Goal: Transaction & Acquisition: Purchase product/service

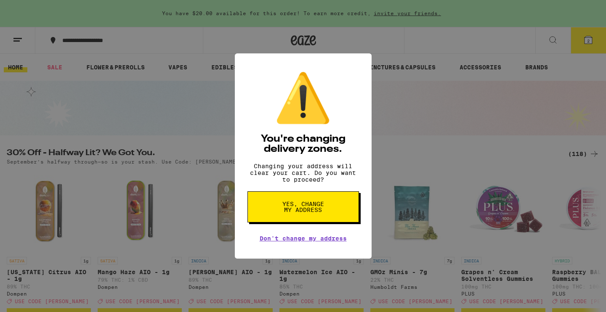
click at [349, 212] on button "Yes, change my address" at bounding box center [302, 206] width 111 height 31
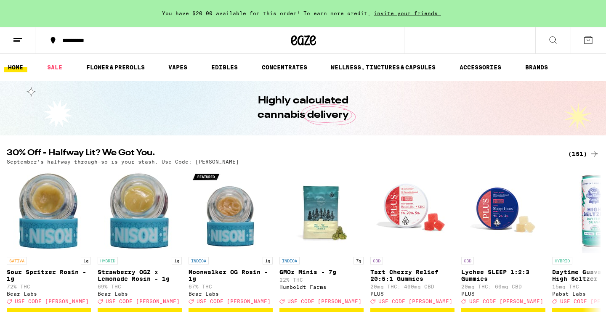
click at [582, 153] on div "(151)" at bounding box center [583, 154] width 31 height 10
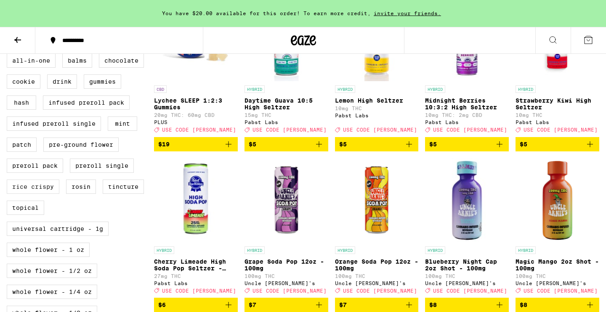
scroll to position [323, 0]
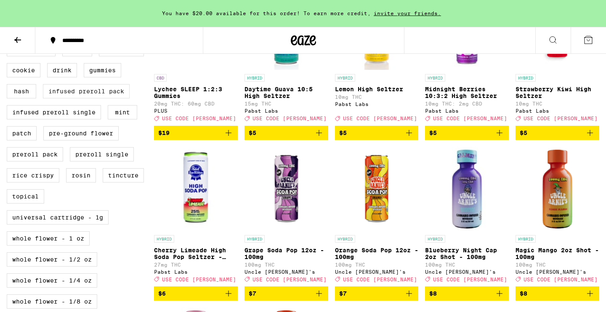
click at [90, 98] on label "Infused Preroll Pack" at bounding box center [86, 91] width 87 height 14
click at [9, 44] on input "Infused Preroll Pack" at bounding box center [8, 43] width 0 height 0
checkbox input "true"
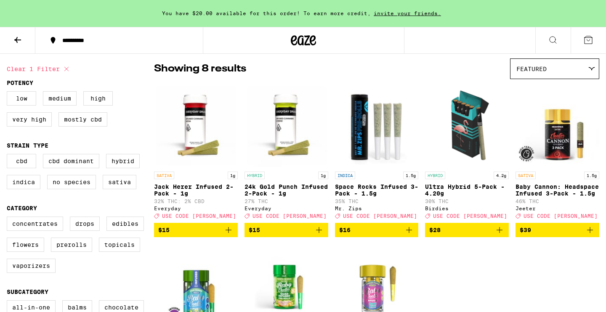
scroll to position [149, 0]
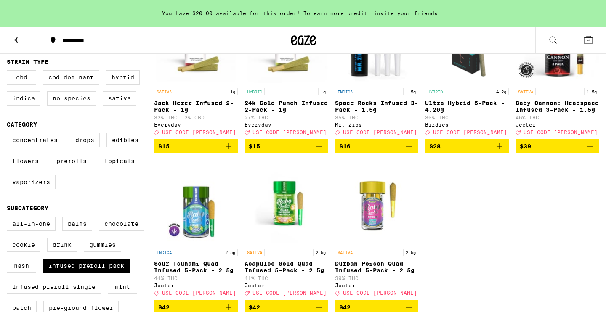
click at [368, 151] on span "$16" at bounding box center [376, 146] width 75 height 10
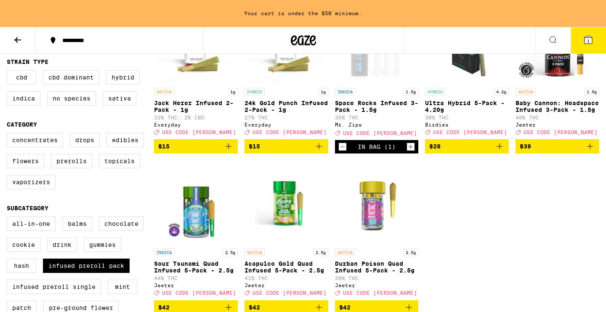
scroll to position [0, 0]
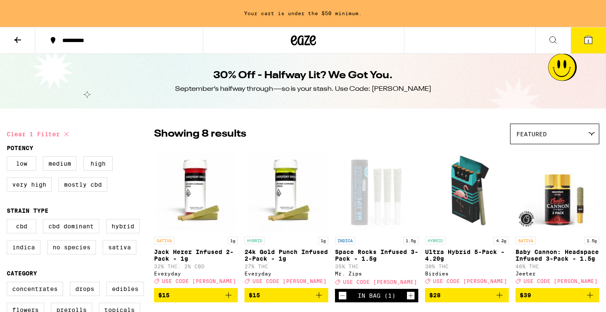
click at [17, 39] on icon at bounding box center [18, 40] width 10 height 10
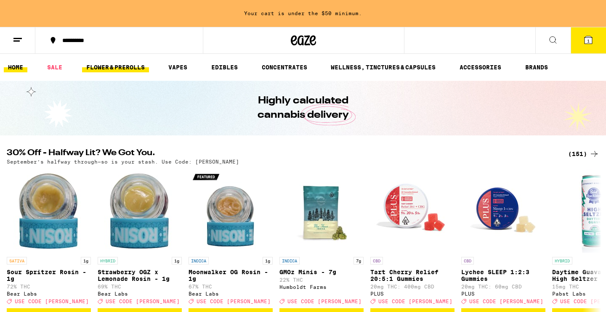
click at [128, 67] on link "FLOWER & PREROLLS" at bounding box center [115, 67] width 67 height 10
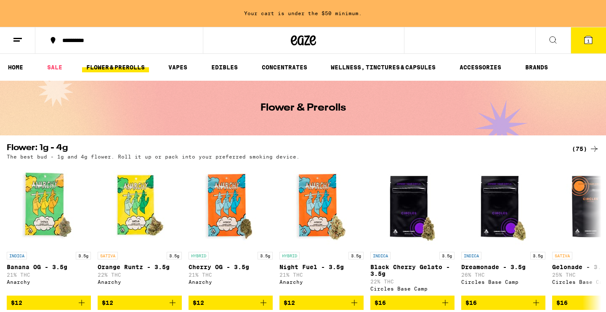
click at [580, 148] on div "(75)" at bounding box center [585, 149] width 27 height 10
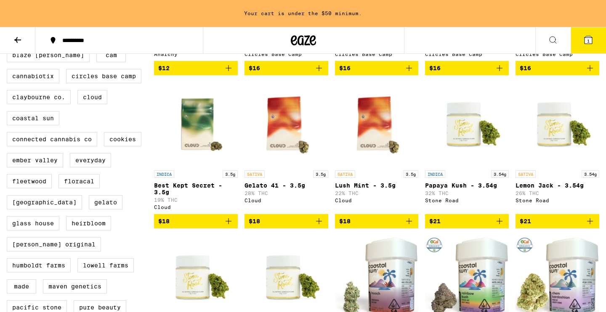
scroll to position [532, 0]
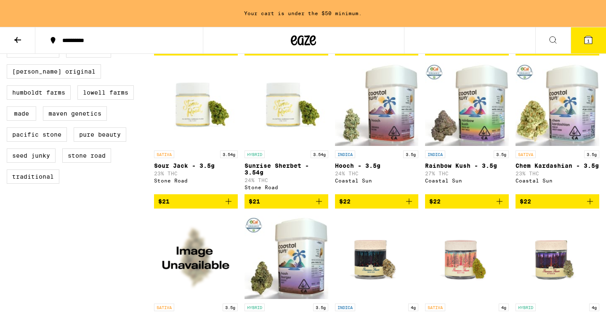
click at [591, 37] on icon at bounding box center [588, 40] width 8 height 8
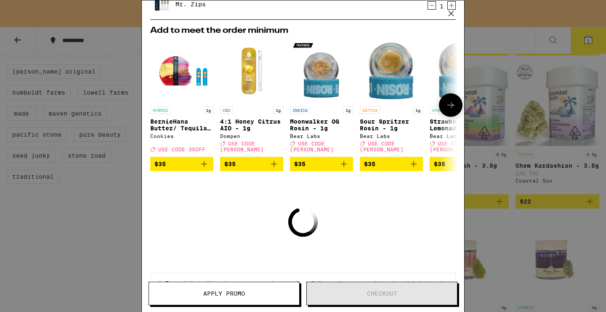
scroll to position [98, 0]
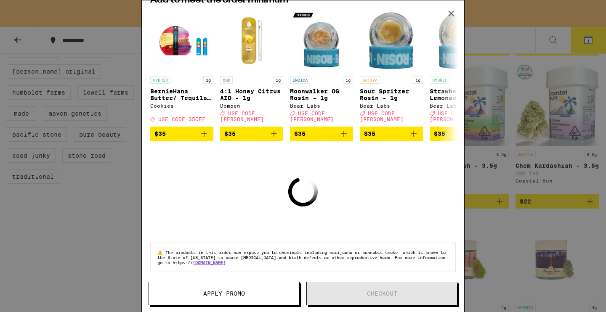
click at [251, 291] on span "Apply Promo" at bounding box center [224, 294] width 150 height 6
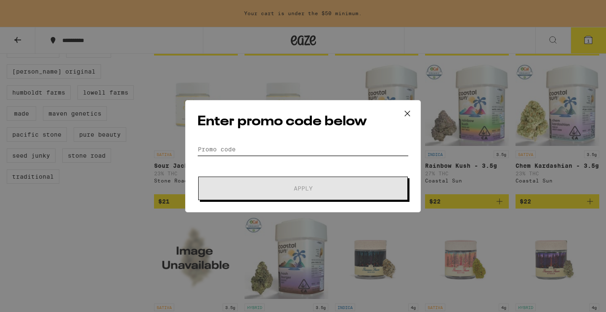
click at [332, 152] on input "Promo Code" at bounding box center [302, 149] width 211 height 13
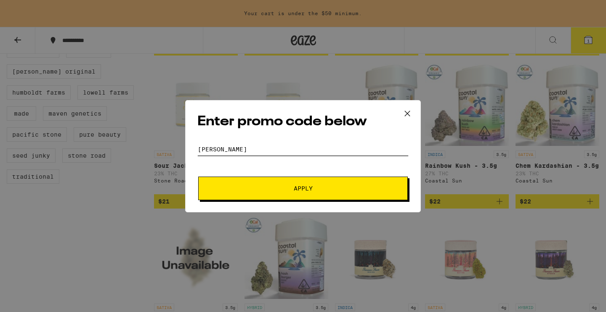
type input "[PERSON_NAME]"
click at [198, 177] on button "Apply" at bounding box center [302, 189] width 209 height 24
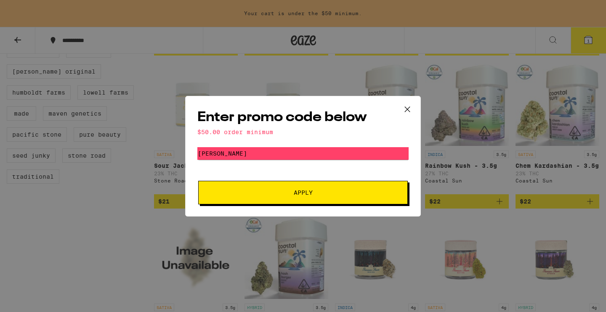
click at [310, 187] on button "Apply" at bounding box center [302, 193] width 209 height 24
click at [405, 103] on icon at bounding box center [407, 109] width 13 height 13
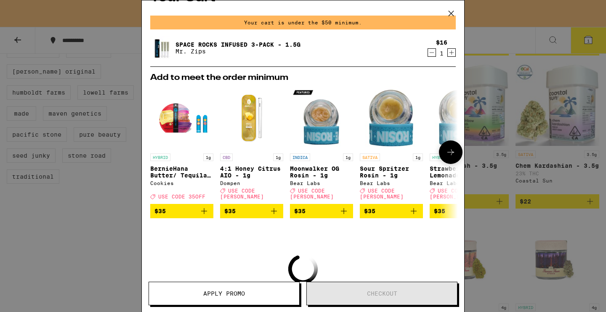
scroll to position [98, 0]
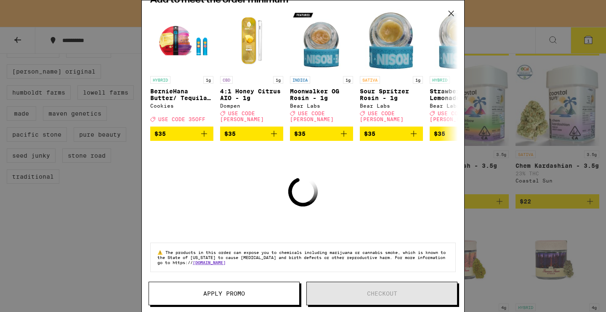
click at [493, 216] on div "Your Cart Your cart is under the $50 minimum. Space Rocks Infused 3-Pack - 1.5g…" at bounding box center [303, 156] width 606 height 312
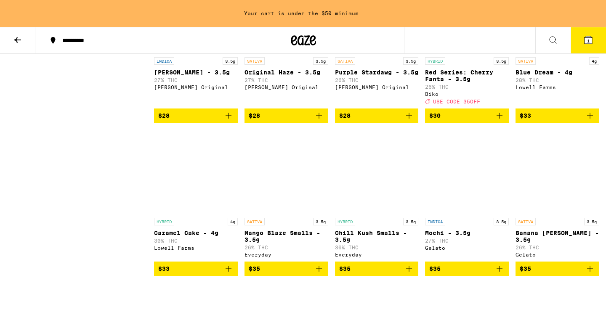
scroll to position [1091, 0]
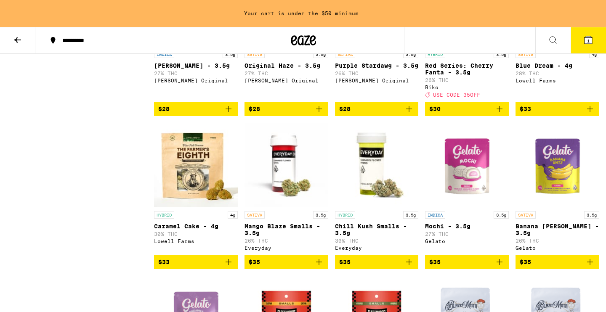
click at [219, 267] on span "$33" at bounding box center [195, 262] width 75 height 10
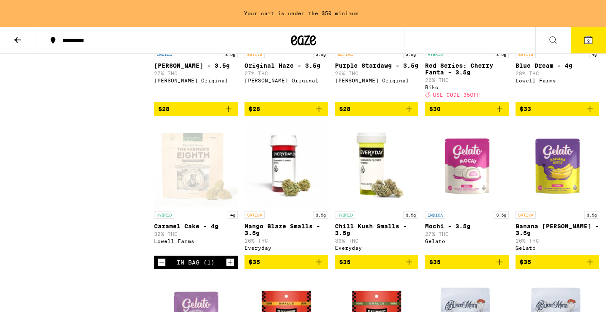
click at [583, 37] on icon at bounding box center [588, 40] width 10 height 10
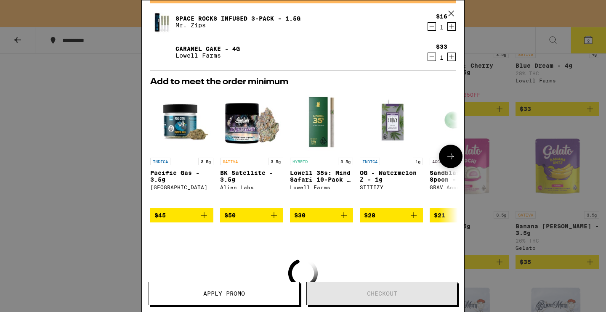
scroll to position [18, 0]
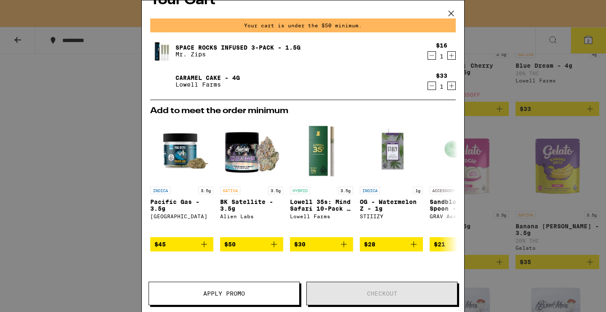
click at [434, 89] on icon "Decrement" at bounding box center [432, 86] width 8 height 10
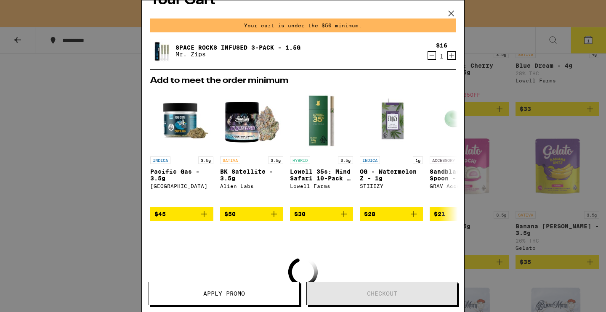
click at [452, 12] on icon at bounding box center [451, 13] width 13 height 13
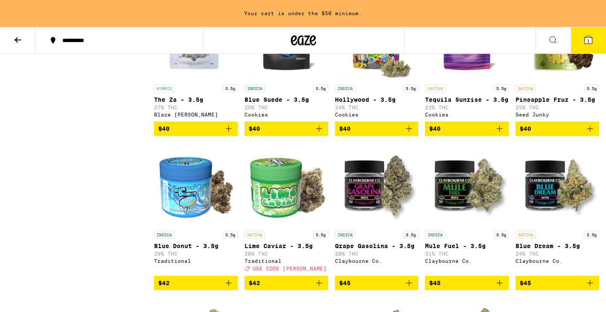
scroll to position [1572, 0]
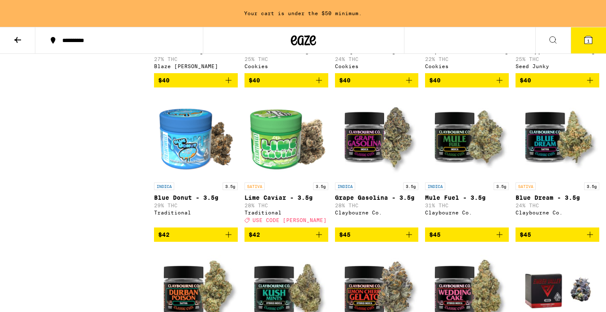
click at [293, 240] on span "$42" at bounding box center [286, 235] width 75 height 10
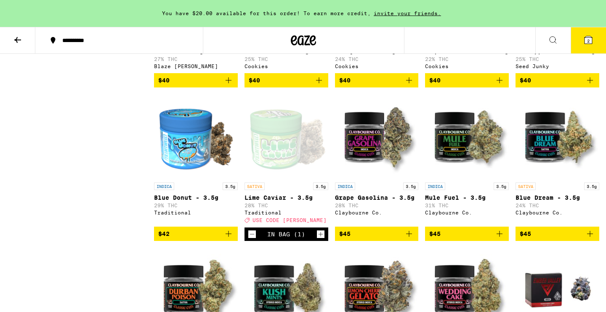
click at [592, 46] on button "2" at bounding box center [587, 40] width 35 height 26
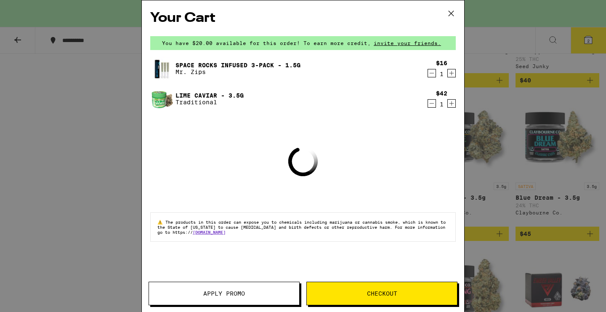
click at [265, 286] on button "Apply Promo" at bounding box center [223, 294] width 151 height 24
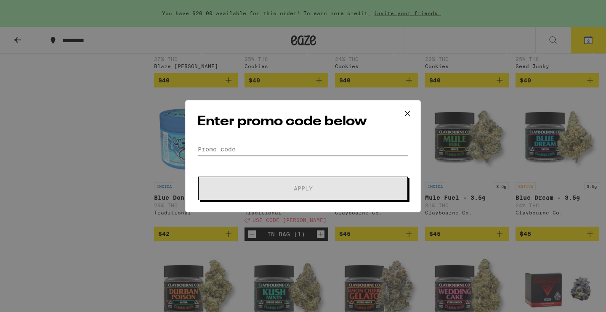
click at [316, 149] on input "Promo Code" at bounding box center [302, 149] width 211 height 13
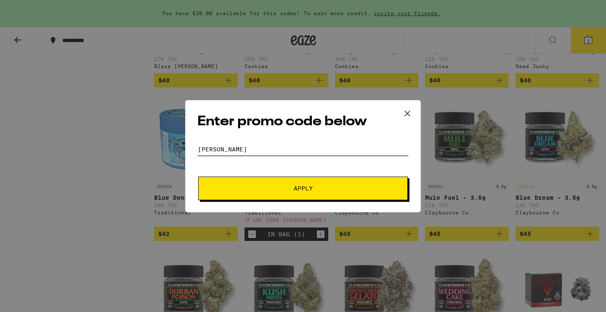
type input "[PERSON_NAME]"
click at [198, 177] on button "Apply" at bounding box center [302, 189] width 209 height 24
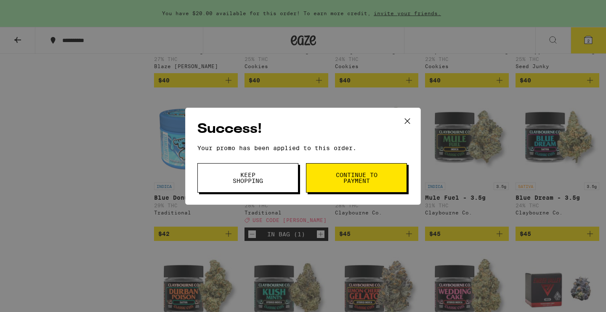
click at [276, 182] on button "Keep Shopping" at bounding box center [247, 177] width 101 height 29
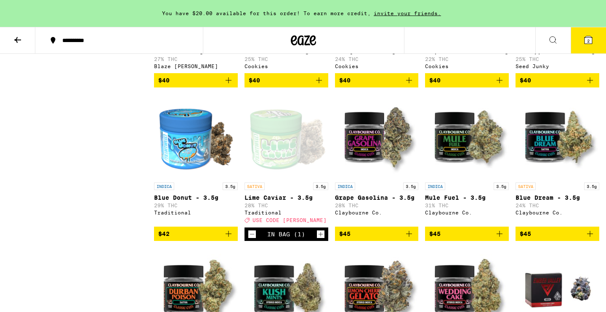
click at [577, 40] on button "2" at bounding box center [587, 40] width 35 height 26
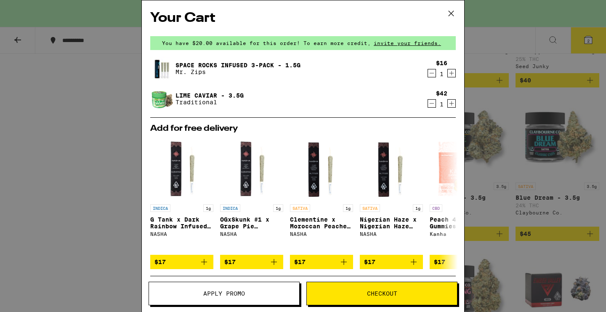
click at [450, 14] on icon at bounding box center [451, 13] width 13 height 13
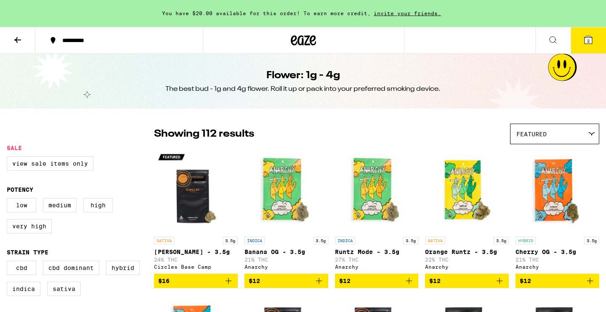
click at [19, 47] on button at bounding box center [17, 40] width 35 height 26
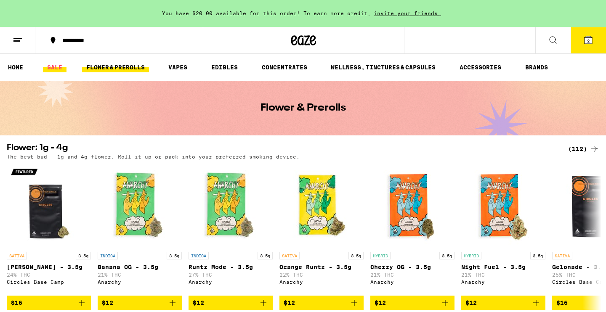
click at [55, 64] on link "SALE" at bounding box center [55, 67] width 24 height 10
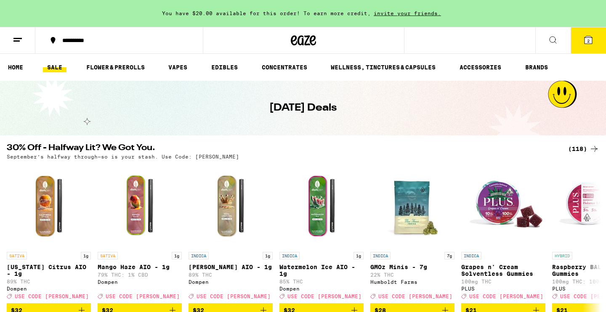
click at [578, 148] on div "(118)" at bounding box center [583, 149] width 31 height 10
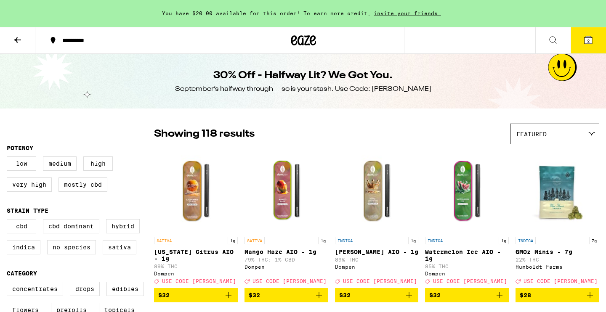
scroll to position [235, 0]
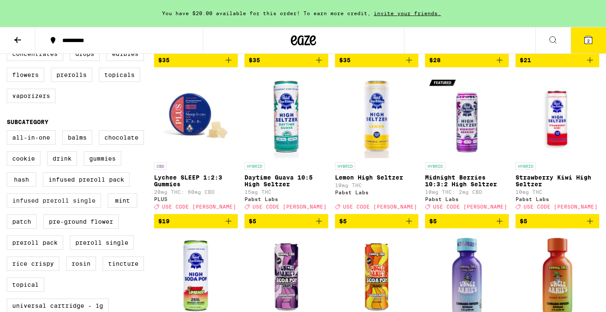
click at [79, 208] on label "Infused Preroll Single" at bounding box center [54, 200] width 94 height 14
click at [9, 132] on input "Infused Preroll Single" at bounding box center [8, 132] width 0 height 0
checkbox input "true"
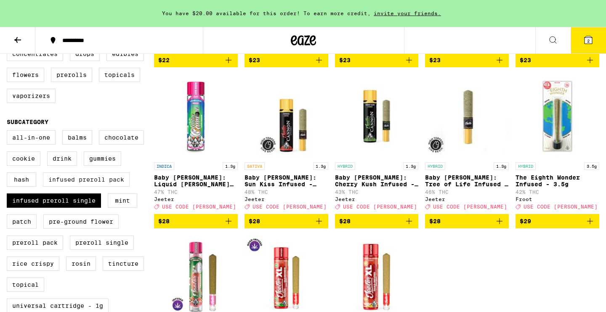
click at [100, 187] on label "Infused Preroll Pack" at bounding box center [86, 179] width 87 height 14
click at [9, 132] on input "Infused Preroll Pack" at bounding box center [8, 132] width 0 height 0
checkbox input "true"
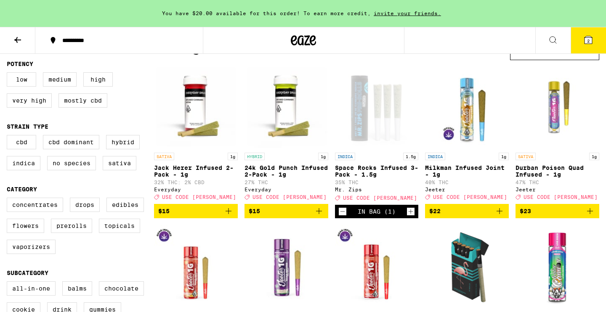
scroll to position [44, 0]
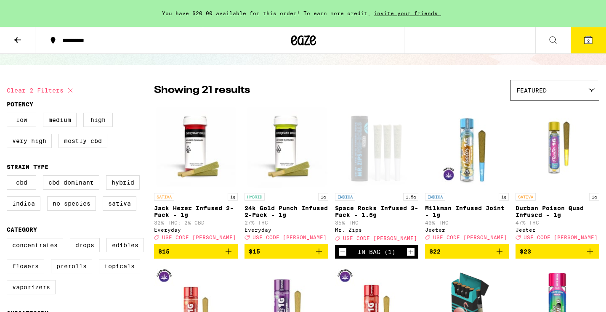
click at [589, 48] on button "2" at bounding box center [587, 40] width 35 height 26
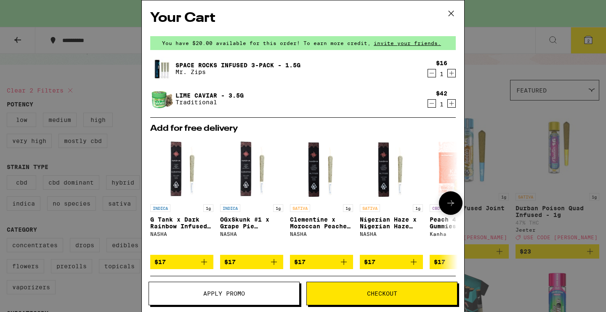
scroll to position [130, 0]
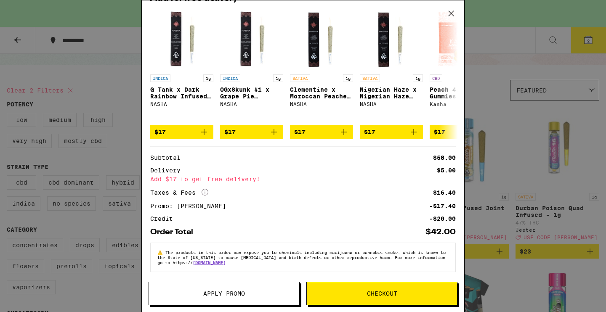
click at [342, 298] on button "Checkout" at bounding box center [381, 294] width 151 height 24
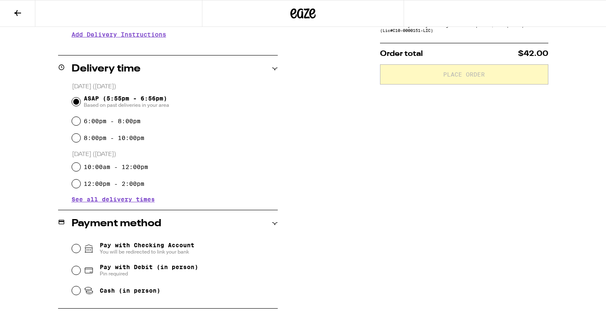
scroll to position [247, 0]
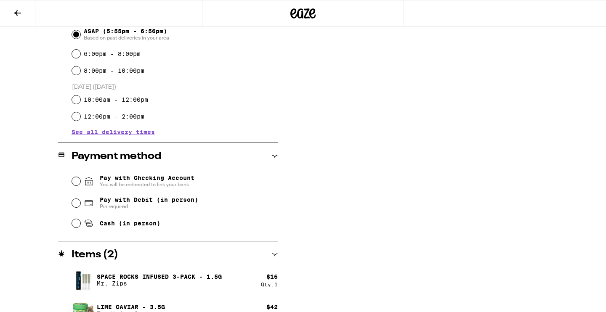
click at [146, 224] on span "Cash (in person)" at bounding box center [130, 223] width 61 height 7
click at [80, 224] on input "Cash (in person)" at bounding box center [76, 223] width 8 height 8
radio input "true"
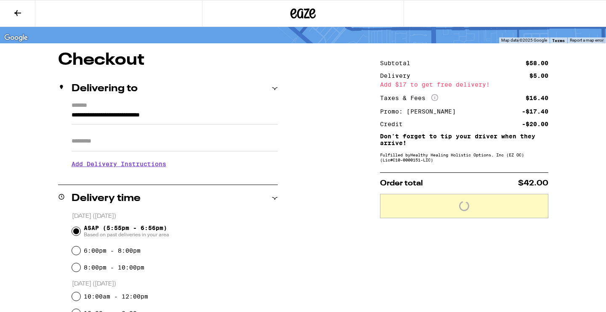
scroll to position [0, 0]
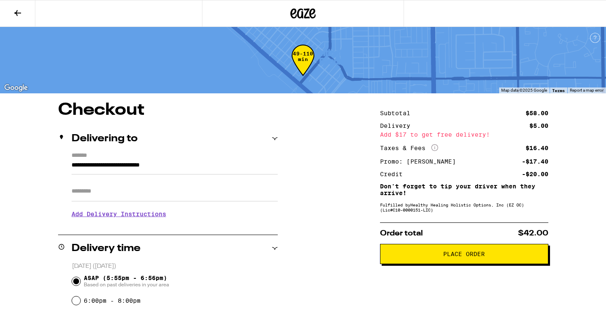
click at [149, 220] on h3 "Add Delivery Instructions" at bounding box center [174, 213] width 206 height 19
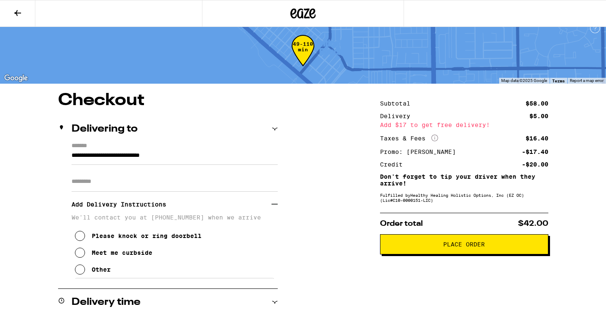
scroll to position [12, 0]
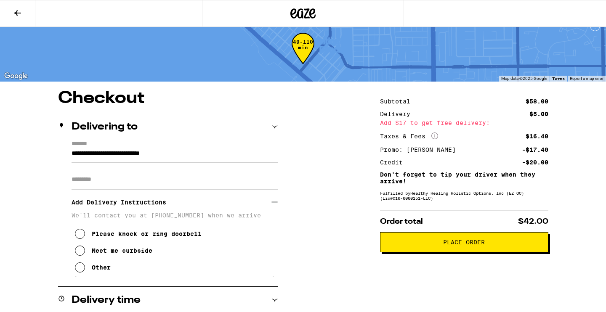
click at [100, 270] on div "Other" at bounding box center [101, 267] width 19 height 7
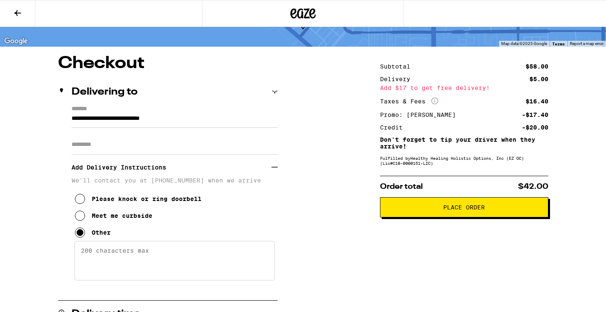
scroll to position [62, 0]
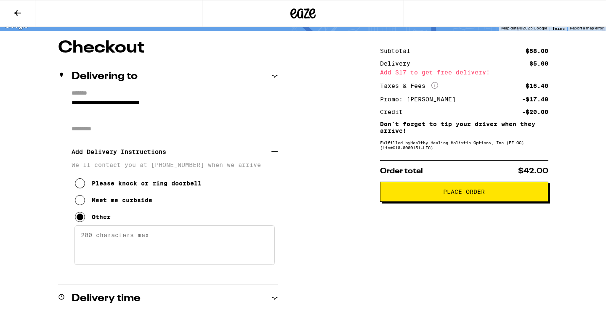
click at [125, 254] on textarea "Enter any other delivery instructions you want driver to know" at bounding box center [174, 245] width 200 height 40
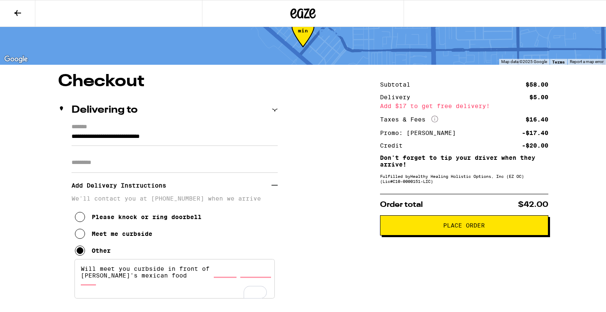
scroll to position [3, 0]
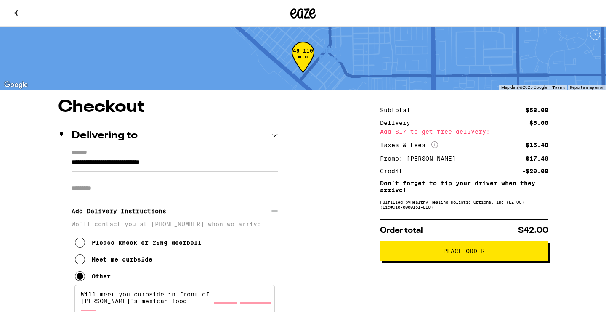
type textarea "Will meet you curbside in front of [PERSON_NAME]'s mexican food"
click at [416, 254] on span "Place Order" at bounding box center [464, 251] width 154 height 6
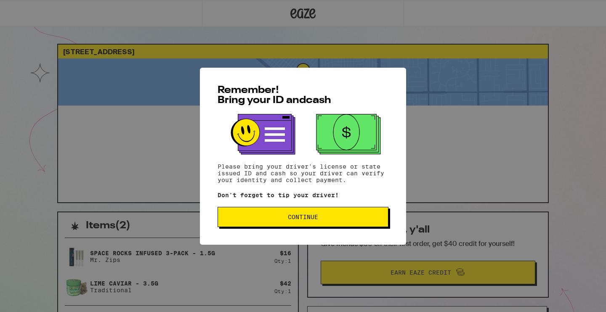
click at [357, 214] on button "Continue" at bounding box center [302, 217] width 171 height 20
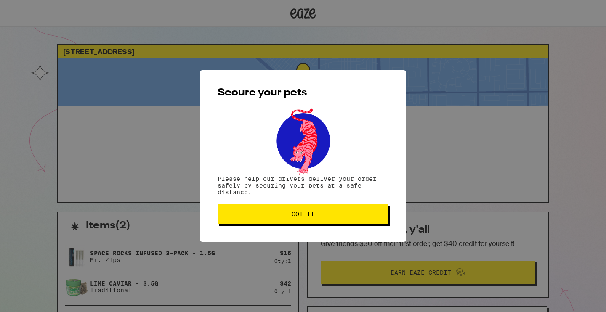
click at [325, 223] on button "Got it" at bounding box center [302, 214] width 171 height 20
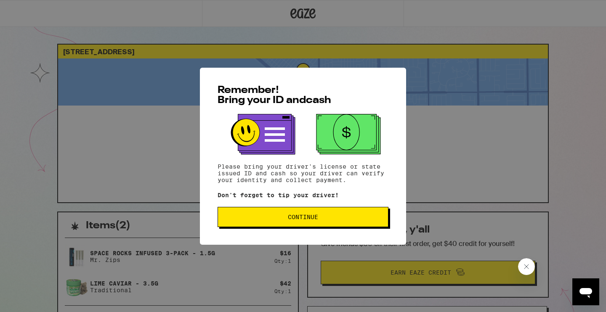
click at [351, 220] on span "Continue" at bounding box center [303, 217] width 156 height 6
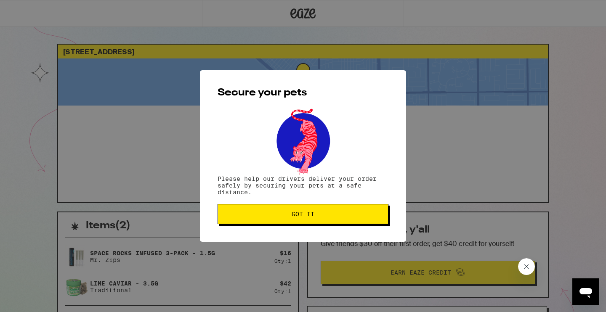
click at [351, 222] on button "Got it" at bounding box center [302, 214] width 171 height 20
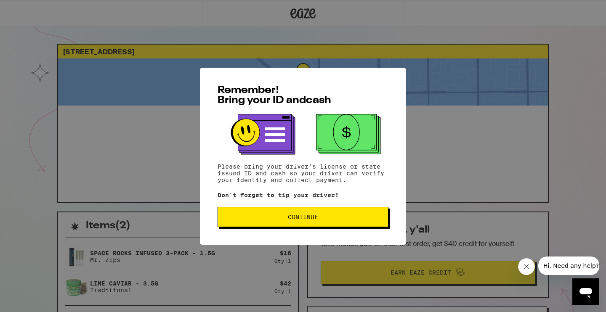
click at [245, 219] on span "Continue" at bounding box center [303, 217] width 156 height 6
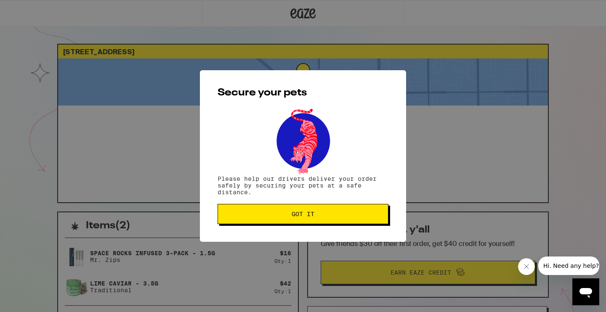
click at [245, 219] on button "Got it" at bounding box center [302, 214] width 171 height 20
